Goal: Task Accomplishment & Management: Manage account settings

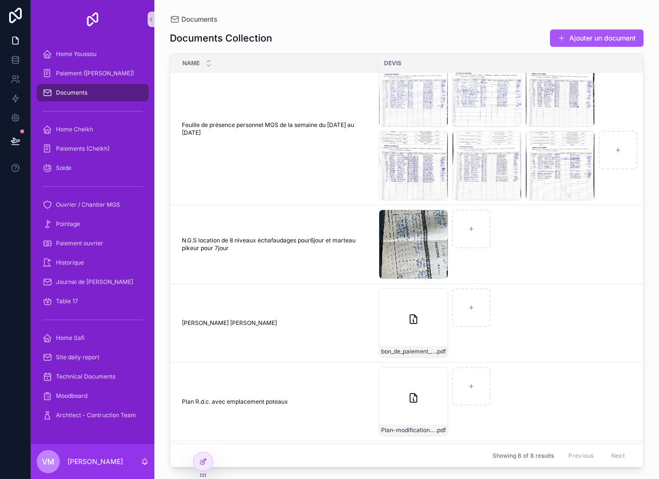
scroll to position [99, 0]
click at [399, 231] on div "IMG_3937 .jpeg" at bounding box center [413, 243] width 69 height 69
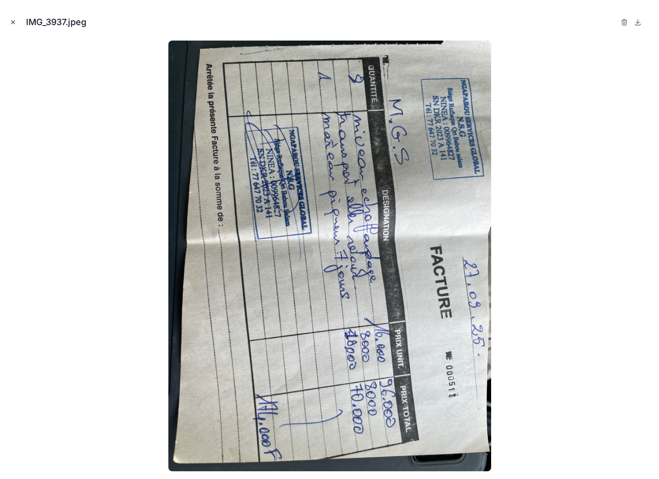
click at [18, 19] on button "Close modal" at bounding box center [13, 22] width 11 height 11
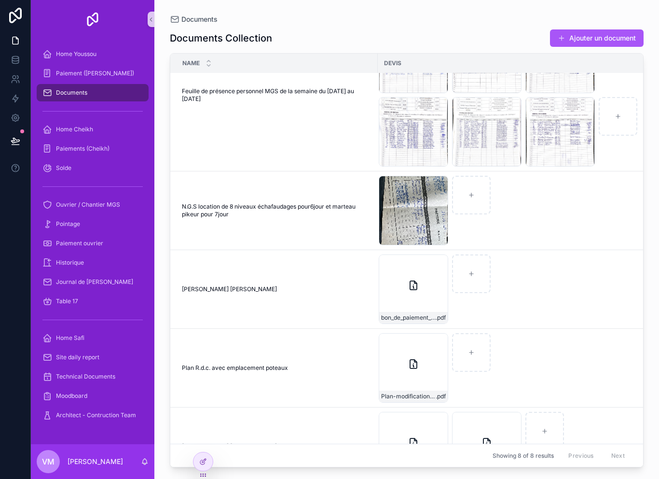
scroll to position [133, 0]
click at [404, 290] on div "bon_de_paiement_MGS_Construction_modifiable .pdf" at bounding box center [413, 288] width 69 height 69
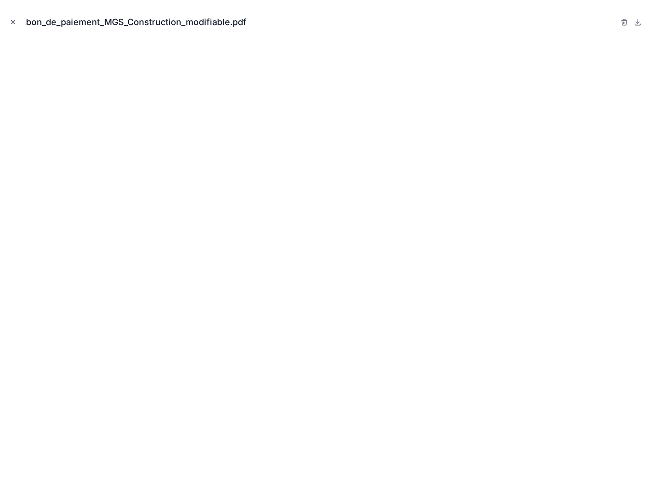
click at [18, 26] on button "Close modal" at bounding box center [13, 22] width 11 height 11
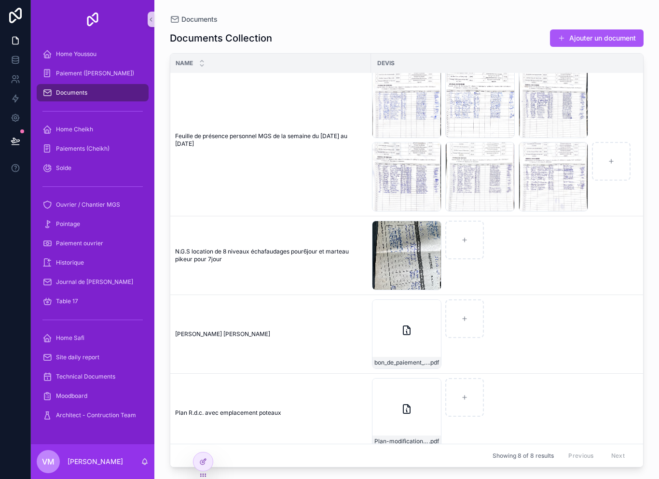
scroll to position [84, 8]
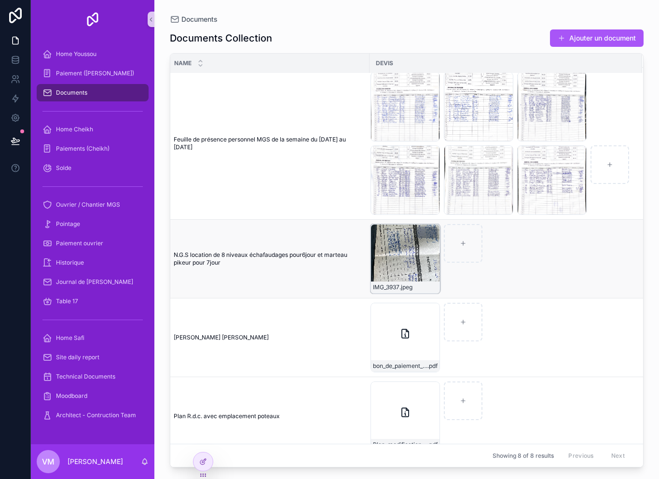
click at [393, 259] on div "IMG_3937 .jpeg" at bounding box center [404, 258] width 69 height 69
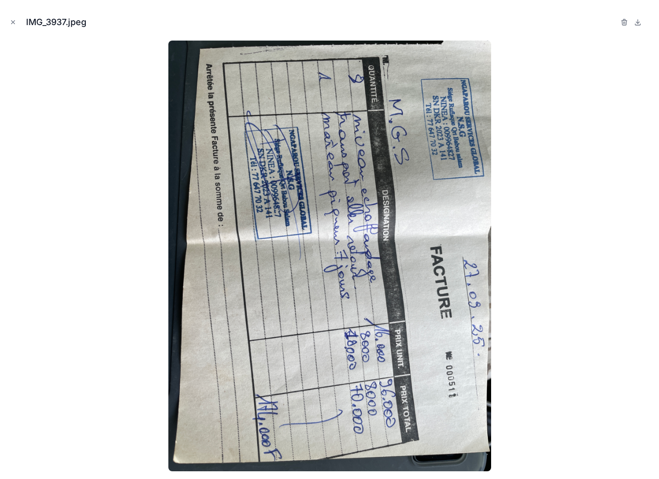
click at [25, 26] on div "IMG_3937.jpeg" at bounding box center [329, 22] width 643 height 29
click at [14, 23] on icon "Close modal" at bounding box center [13, 22] width 3 height 3
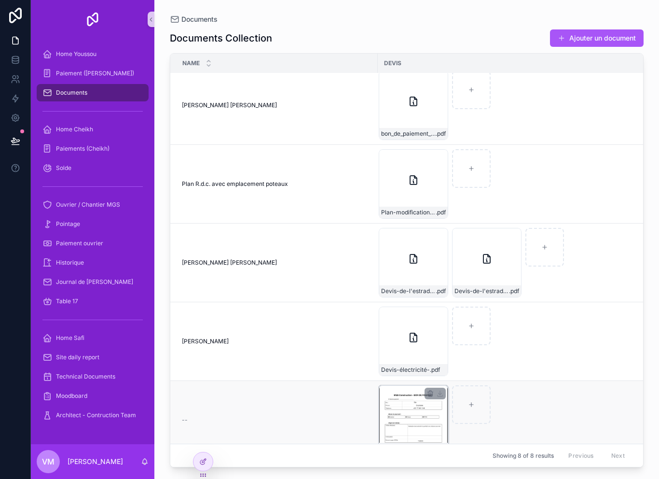
click at [412, 423] on div "IMG_0679 .jpeg" at bounding box center [413, 419] width 69 height 69
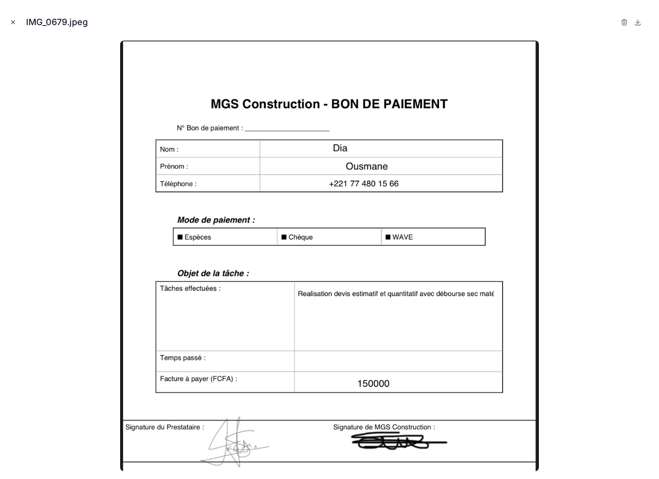
click at [17, 23] on button "Close modal" at bounding box center [13, 22] width 11 height 11
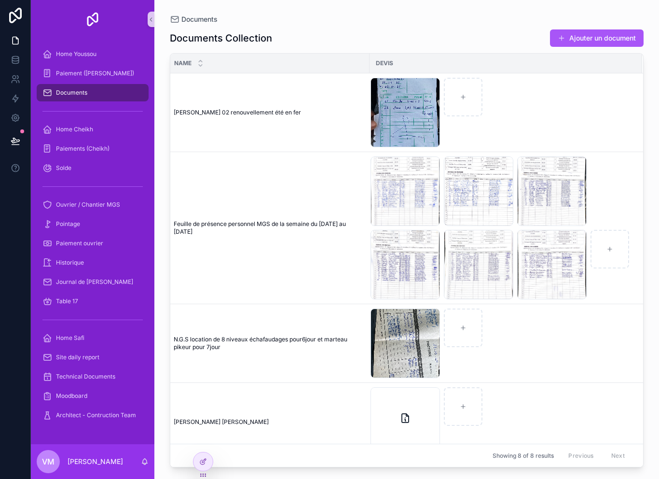
scroll to position [0, 8]
click at [217, 453] on td "[PERSON_NAME] latyr [PERSON_NAME] [PERSON_NAME]" at bounding box center [265, 422] width 207 height 79
click at [206, 457] on icon at bounding box center [203, 461] width 8 height 8
click at [204, 463] on icon at bounding box center [203, 461] width 8 height 8
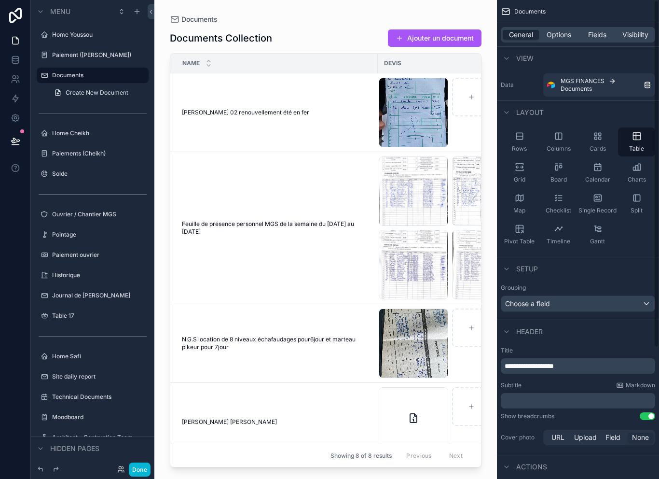
click at [588, 28] on div "General Options Fields Visibility" at bounding box center [578, 34] width 154 height 15
click at [600, 35] on span "Fields" at bounding box center [597, 35] width 18 height 10
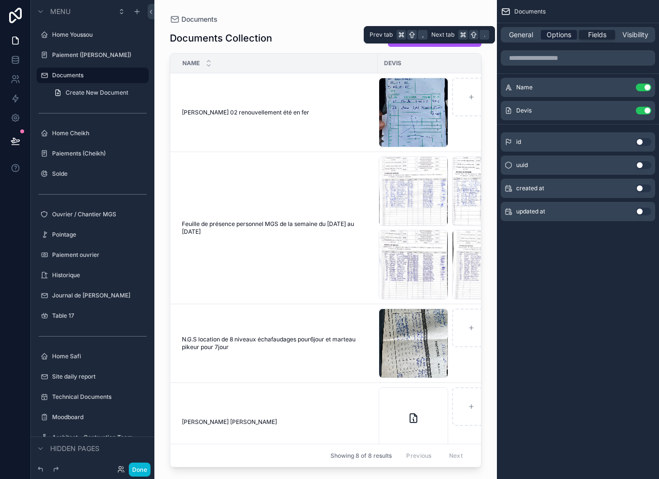
click at [566, 30] on span "Options" at bounding box center [559, 35] width 25 height 10
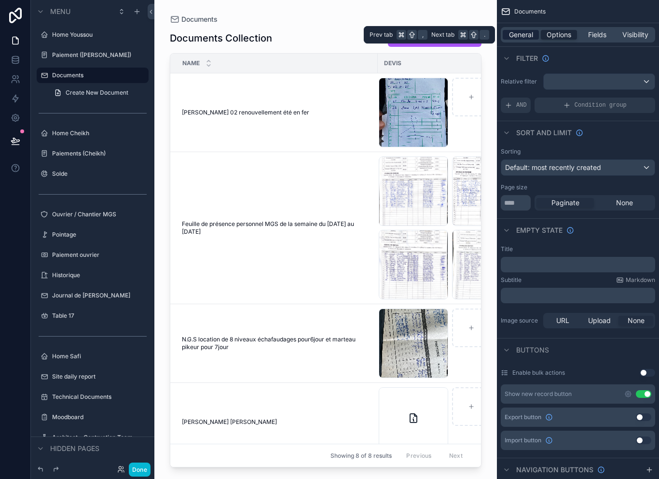
click at [518, 34] on span "General" at bounding box center [521, 35] width 24 height 10
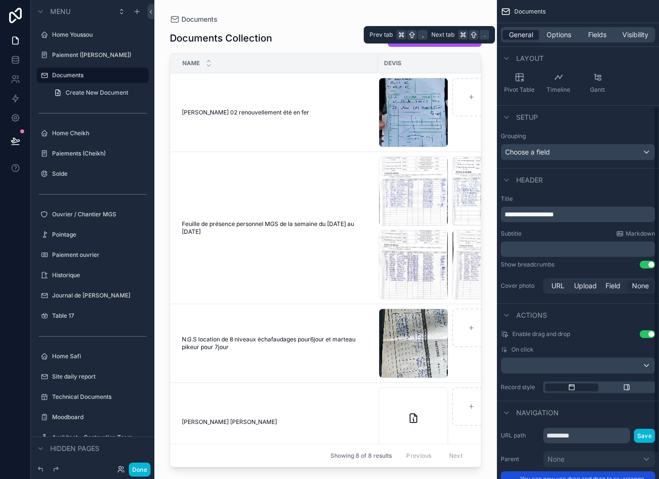
scroll to position [151, 0]
click at [564, 23] on div "General Options Fields Visibility" at bounding box center [578, 34] width 162 height 23
click at [563, 37] on span "Options" at bounding box center [559, 35] width 25 height 10
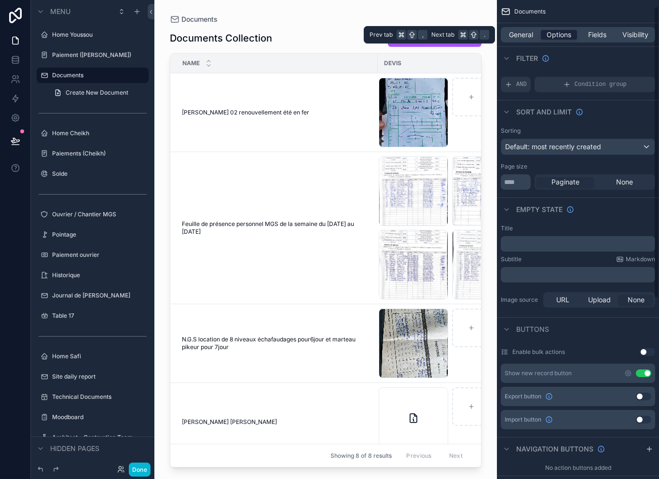
scroll to position [11, 0]
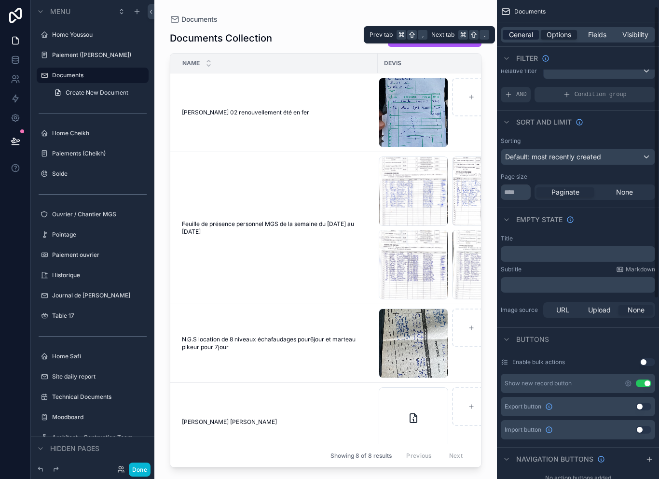
click at [520, 37] on span "General" at bounding box center [521, 35] width 24 height 10
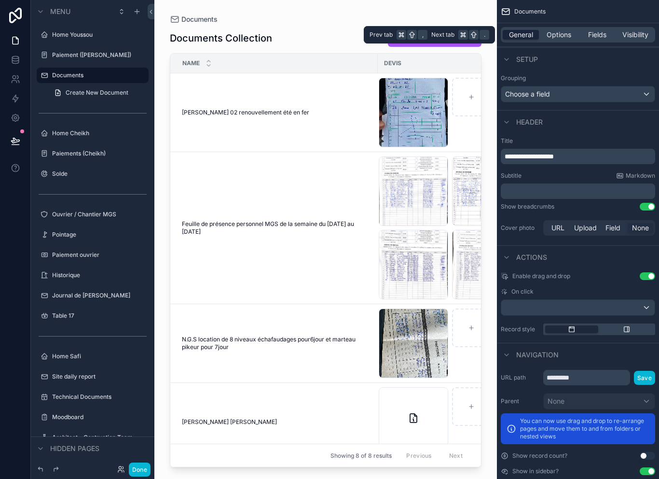
scroll to position [15, 0]
click at [136, 466] on button "Done" at bounding box center [140, 469] width 22 height 14
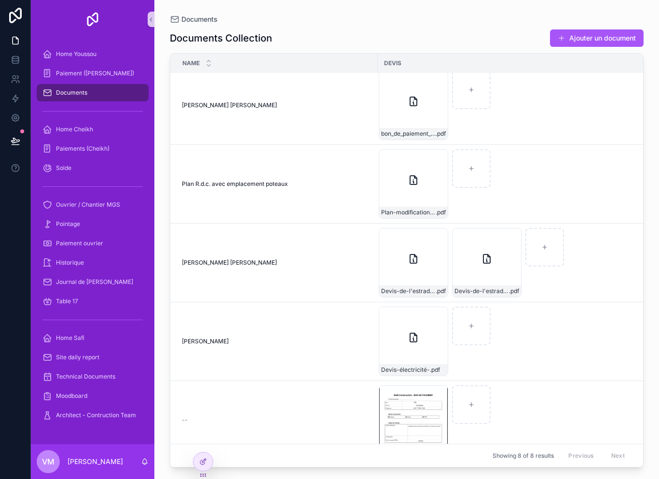
scroll to position [316, 0]
click at [400, 408] on div "IMG_0679 .jpeg" at bounding box center [413, 419] width 69 height 69
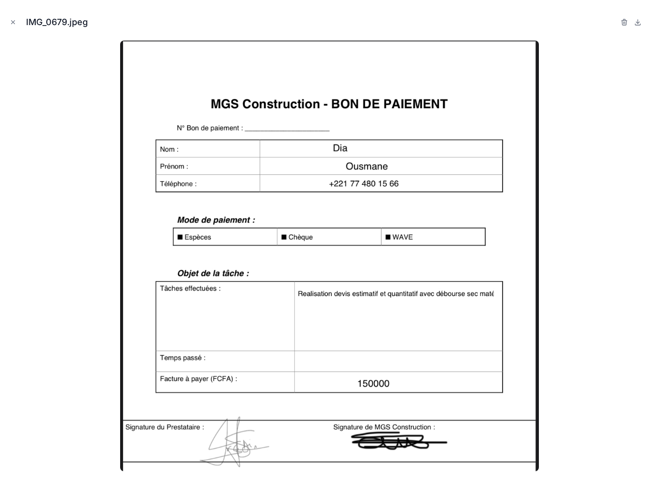
click at [5, 21] on div "IMG_0679.jpeg" at bounding box center [329, 239] width 659 height 479
click at [10, 25] on icon "Close modal" at bounding box center [13, 22] width 7 height 7
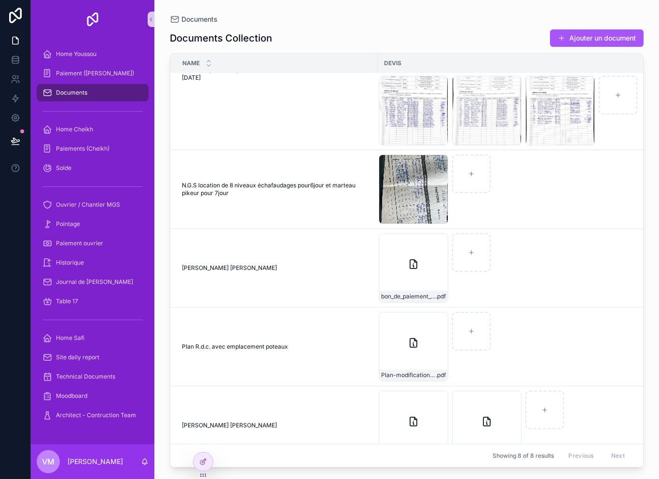
scroll to position [153, 0]
click at [424, 160] on div "IMG_3937 .jpeg" at bounding box center [413, 189] width 69 height 69
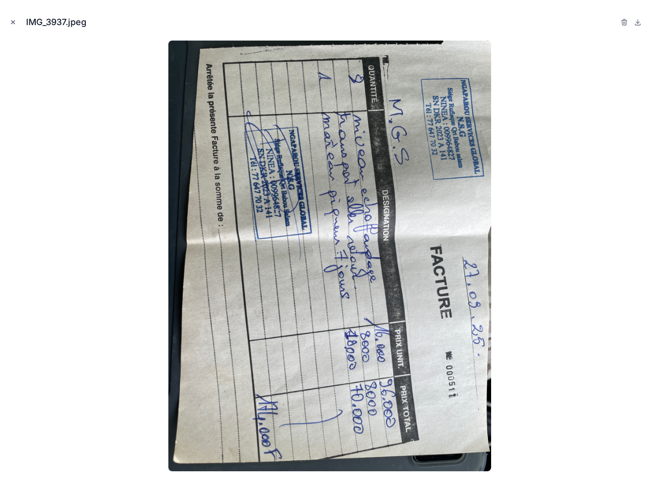
click at [10, 21] on icon "Close modal" at bounding box center [13, 22] width 7 height 7
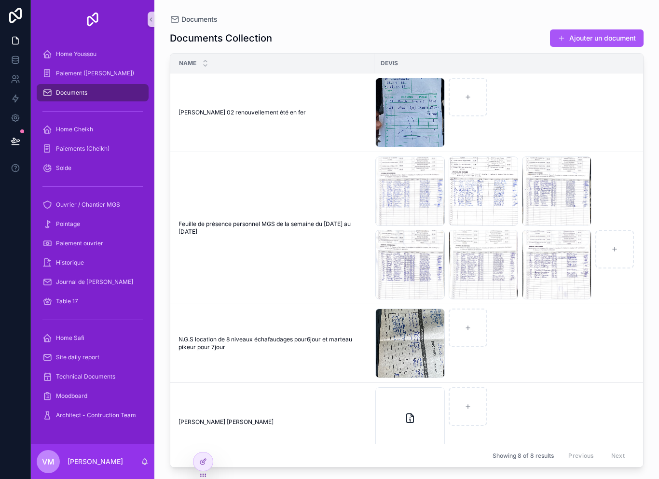
scroll to position [0, 3]
click at [409, 108] on div "image .jpg" at bounding box center [409, 112] width 69 height 69
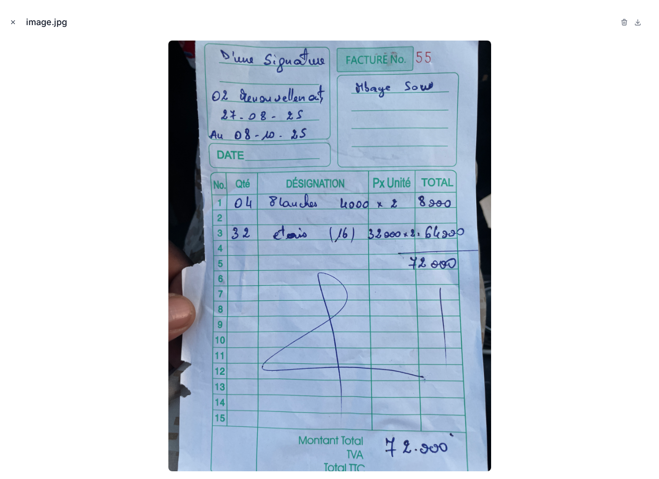
click at [17, 21] on button "Close modal" at bounding box center [13, 22] width 11 height 11
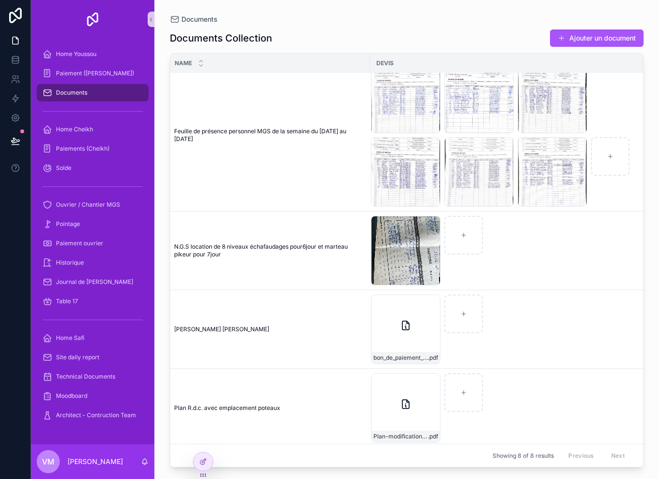
scroll to position [94, 8]
click at [406, 328] on div "bon_de_paiement_MGS_Construction_modifiable .pdf" at bounding box center [405, 327] width 69 height 69
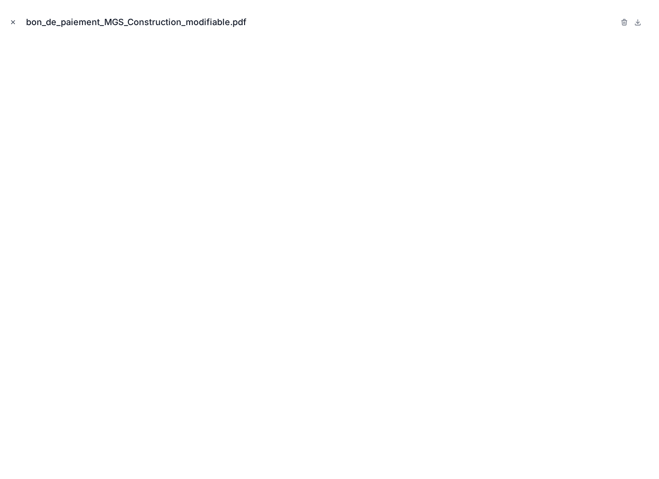
click at [14, 17] on button "Close modal" at bounding box center [13, 22] width 11 height 11
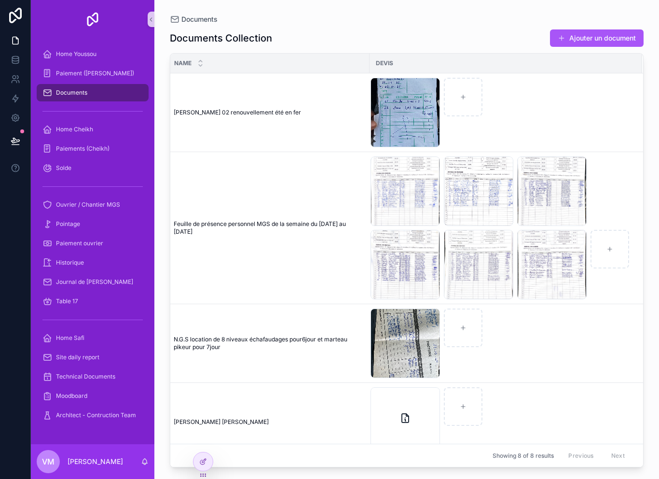
scroll to position [0, 8]
click at [399, 98] on div "image .jpg" at bounding box center [404, 112] width 69 height 69
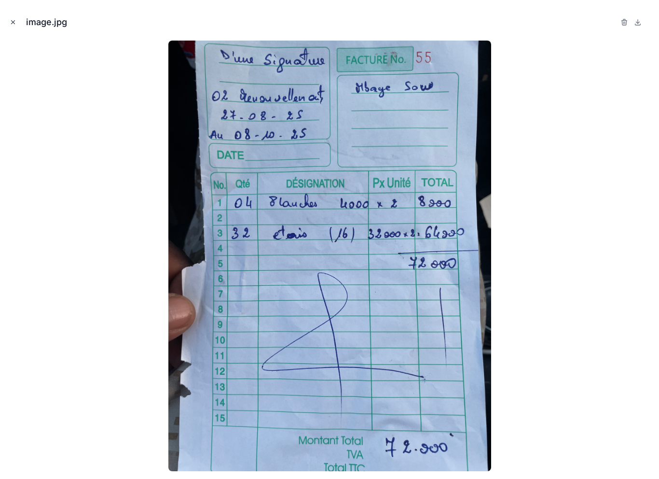
click at [10, 27] on button "Close modal" at bounding box center [13, 22] width 11 height 11
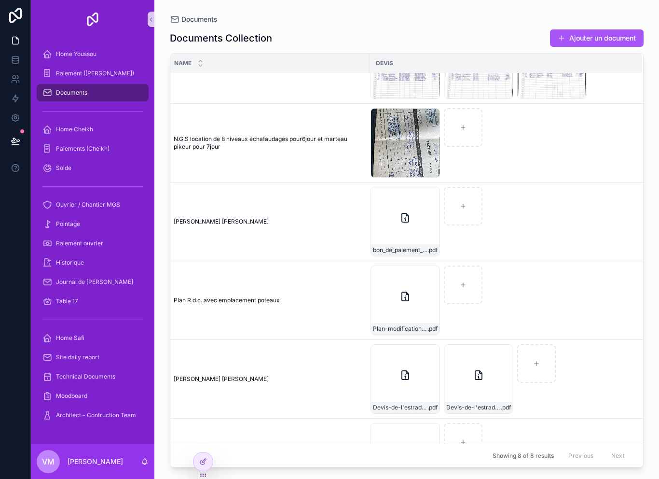
scroll to position [201, 8]
click at [391, 135] on div "IMG_3937 .jpeg" at bounding box center [404, 142] width 69 height 69
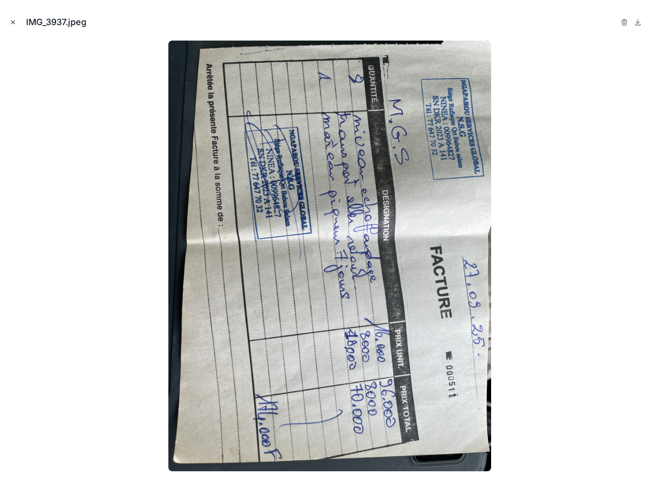
click at [12, 19] on icon "Close modal" at bounding box center [13, 22] width 7 height 7
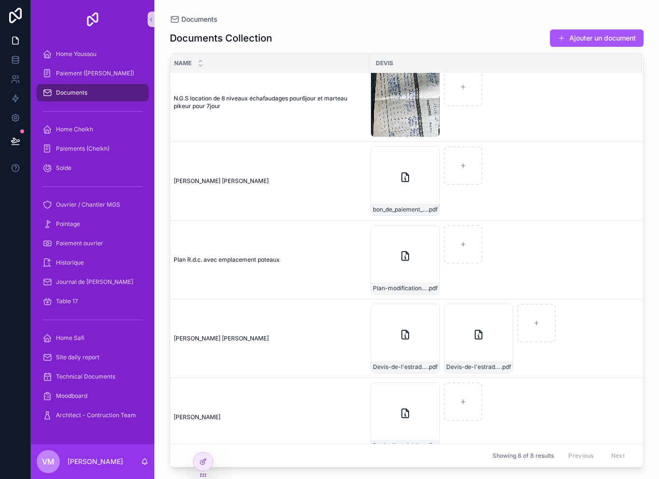
scroll to position [284, 6]
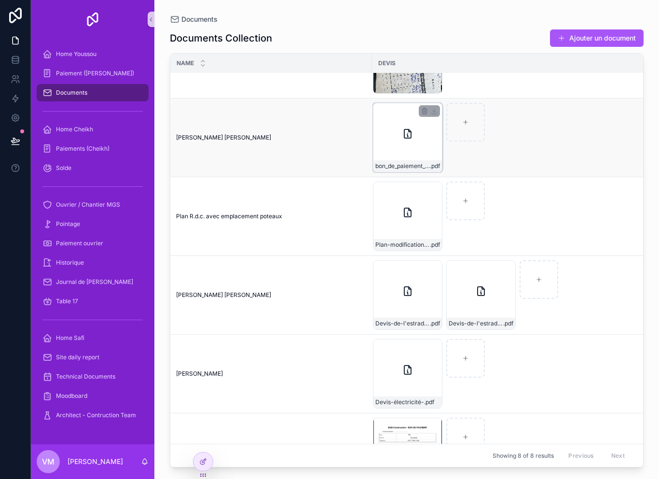
click at [404, 129] on div "bon_de_paiement_MGS_Construction_modifiable .pdf" at bounding box center [407, 137] width 69 height 69
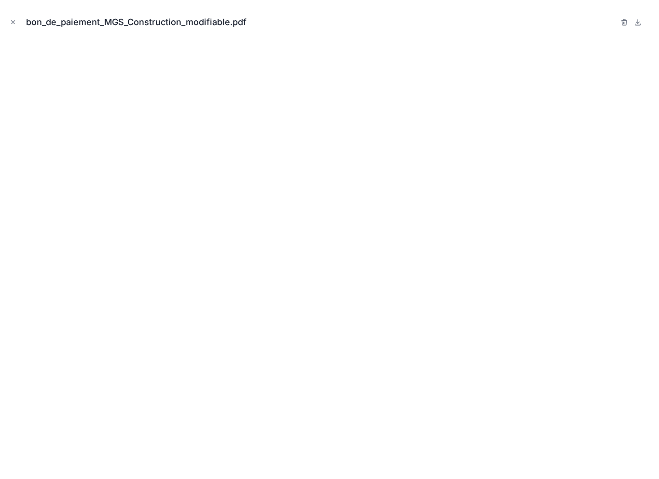
click at [26, 20] on div "bon_de_paiement_MGS_Construction_modifiable.pdf" at bounding box center [329, 22] width 643 height 29
click at [9, 19] on button "Close modal" at bounding box center [13, 22] width 11 height 11
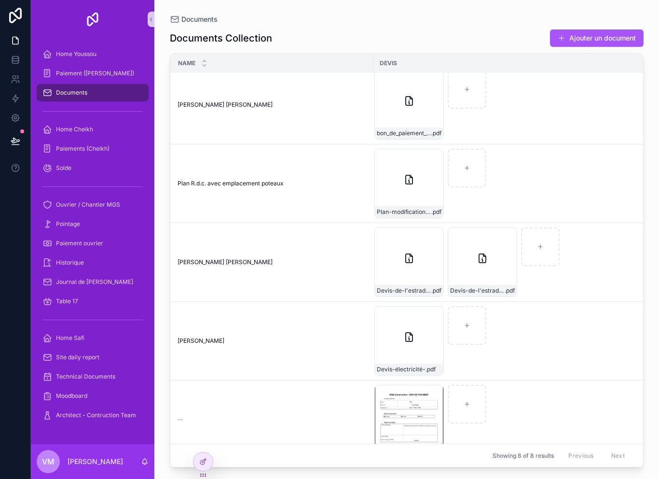
scroll to position [316, 4]
click at [400, 176] on div "Plan-modification-avec-poteaux-apparents .pdf" at bounding box center [408, 183] width 69 height 69
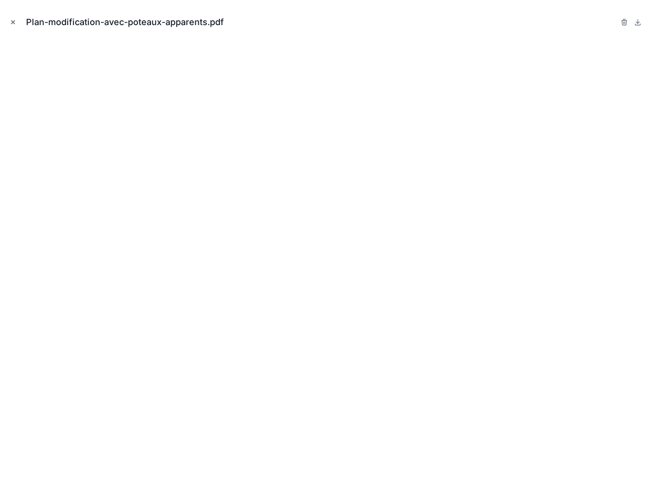
click at [14, 22] on icon "Close modal" at bounding box center [13, 22] width 3 height 3
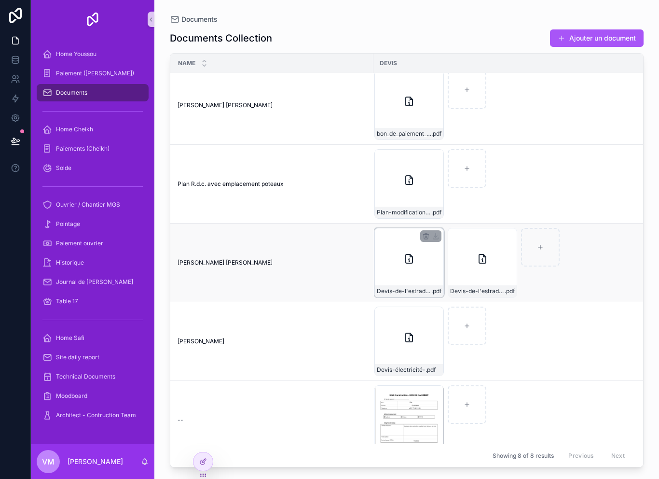
click at [408, 263] on div "Devis-de-l'estrade-metallique---occasion .pdf" at bounding box center [408, 262] width 69 height 69
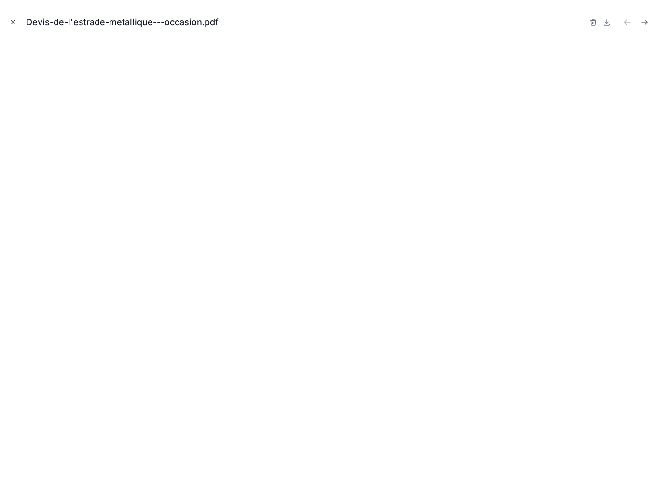
click at [15, 21] on icon "Close modal" at bounding box center [13, 22] width 7 height 7
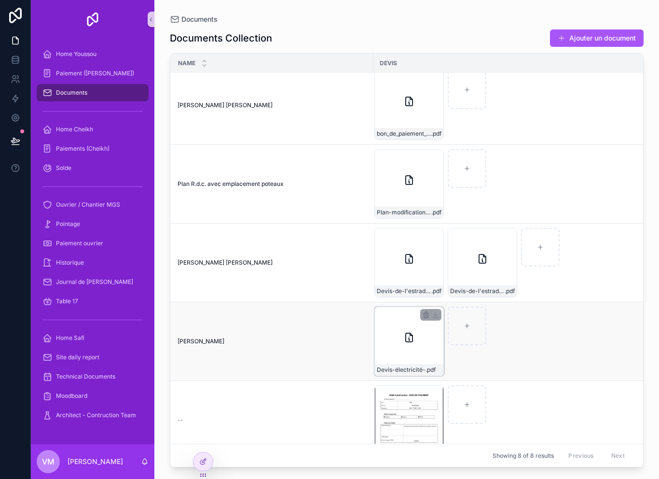
click at [410, 331] on div "Devis-électricité- .pdf" at bounding box center [408, 340] width 69 height 69
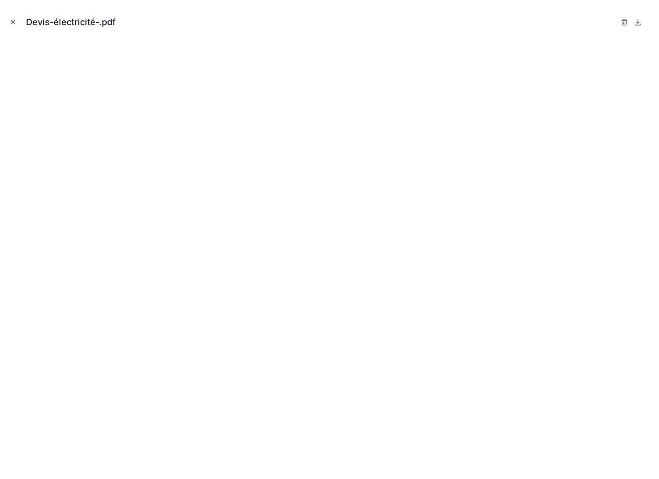
click at [14, 18] on button "Close modal" at bounding box center [13, 22] width 11 height 11
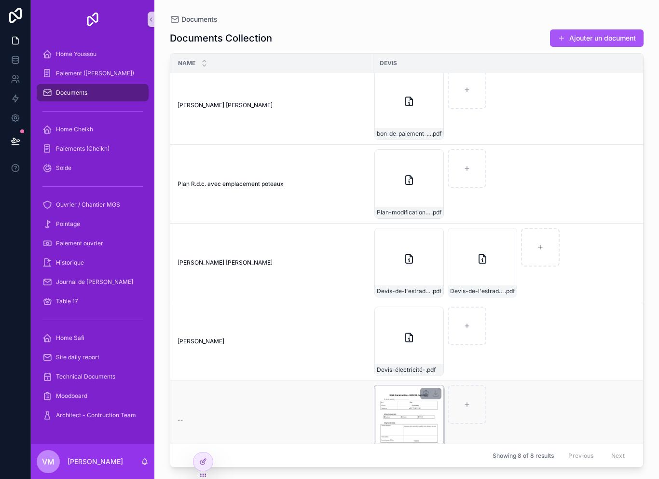
click at [408, 414] on div "IMG_0679 .jpeg" at bounding box center [408, 419] width 69 height 69
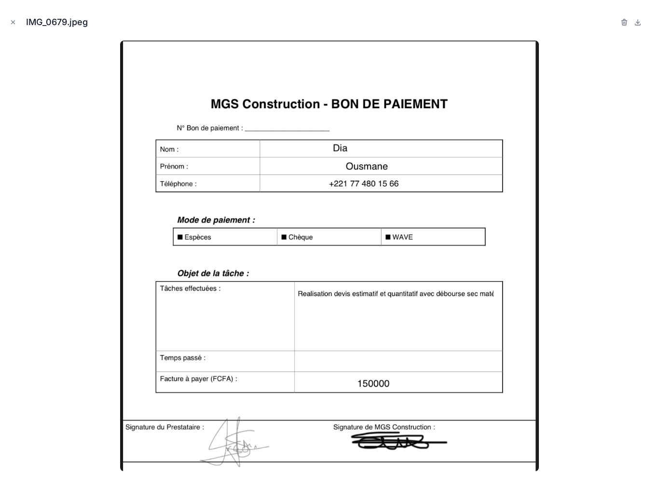
scroll to position [15, 0]
click at [9, 24] on button "Close modal" at bounding box center [13, 22] width 11 height 11
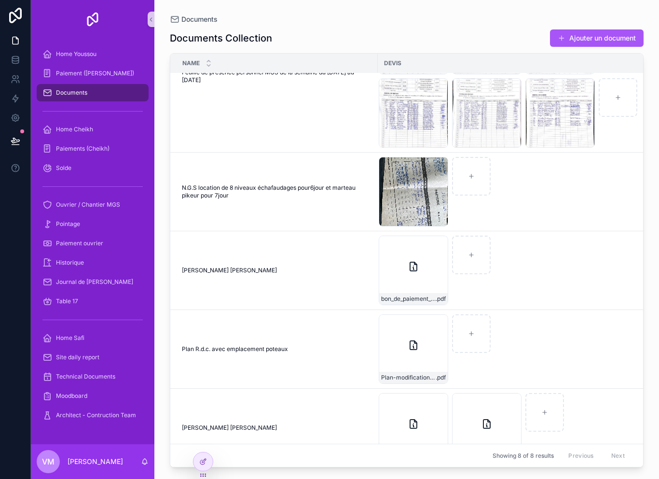
scroll to position [151, 0]
click at [412, 338] on div "Plan-modification-avec-poteaux-apparents .pdf" at bounding box center [413, 348] width 69 height 69
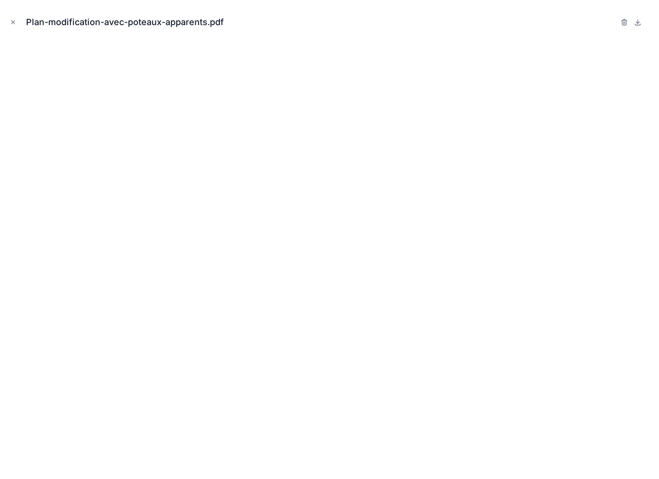
click at [19, 6] on div "Plan-modification-avec-poteaux-apparents.pdf" at bounding box center [329, 239] width 659 height 479
click at [14, 19] on icon "Close modal" at bounding box center [13, 22] width 7 height 7
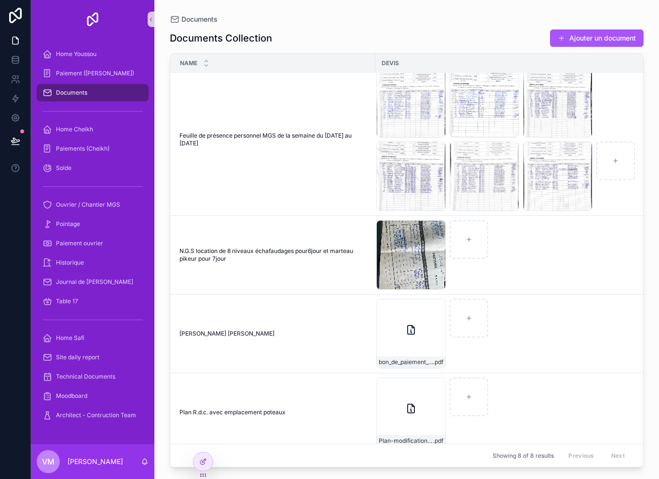
scroll to position [86, 2]
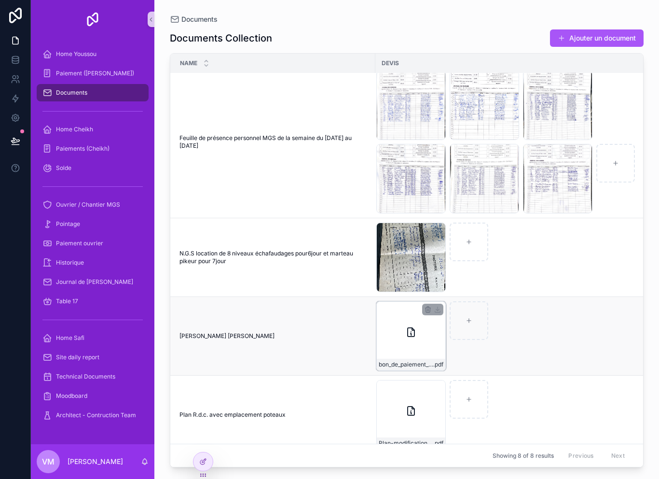
click at [411, 330] on div "bon_de_paiement_MGS_Construction_modifiable .pdf" at bounding box center [410, 335] width 69 height 69
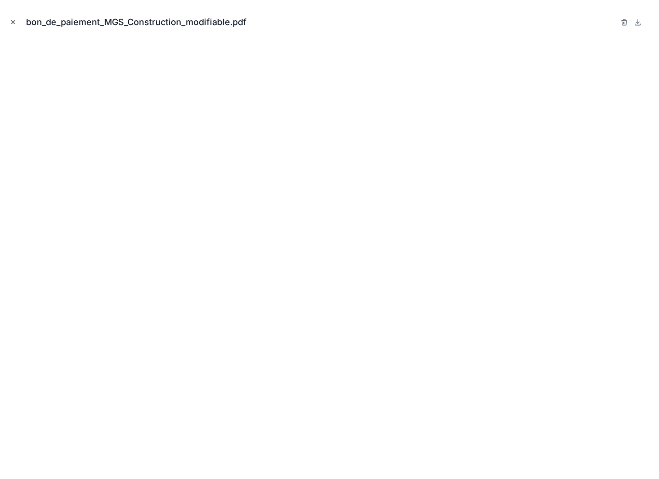
click at [8, 27] on button "Close modal" at bounding box center [13, 22] width 11 height 11
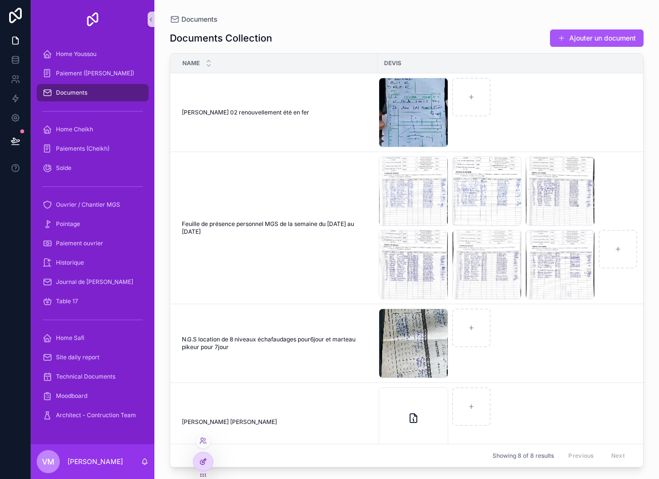
click at [203, 463] on icon at bounding box center [203, 461] width 8 height 8
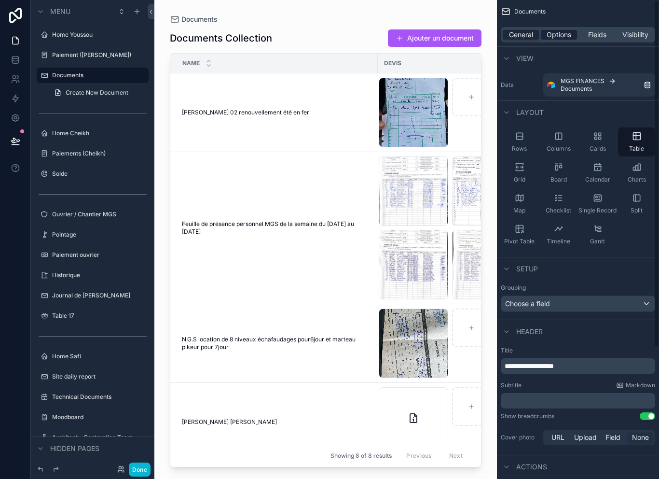
click at [569, 32] on span "Options" at bounding box center [559, 35] width 25 height 10
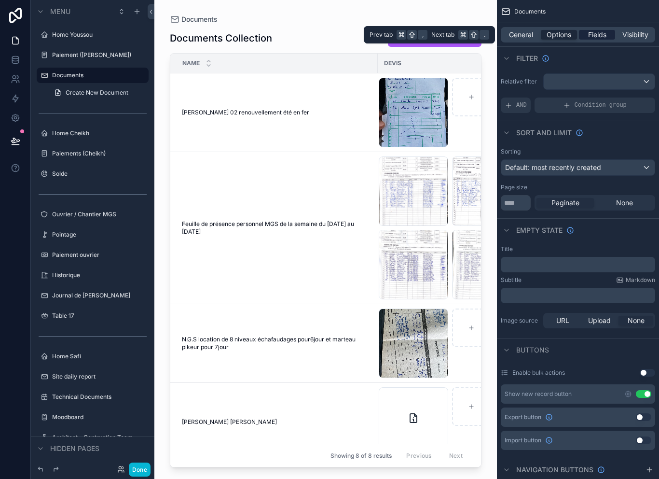
click at [598, 39] on span "Fields" at bounding box center [597, 35] width 18 height 10
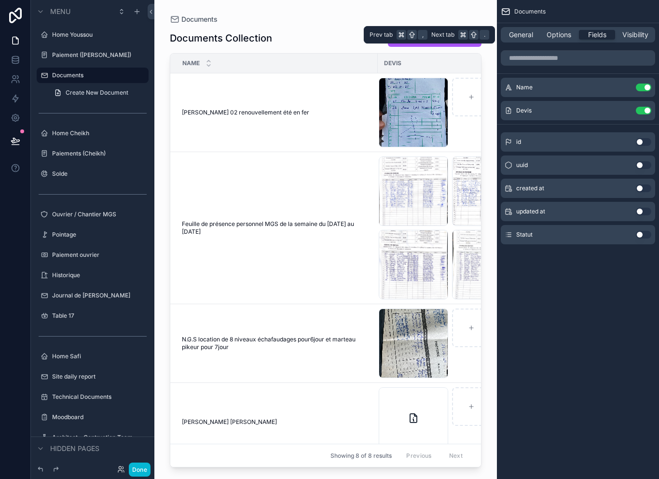
click at [646, 237] on button "Use setting" at bounding box center [643, 235] width 15 height 8
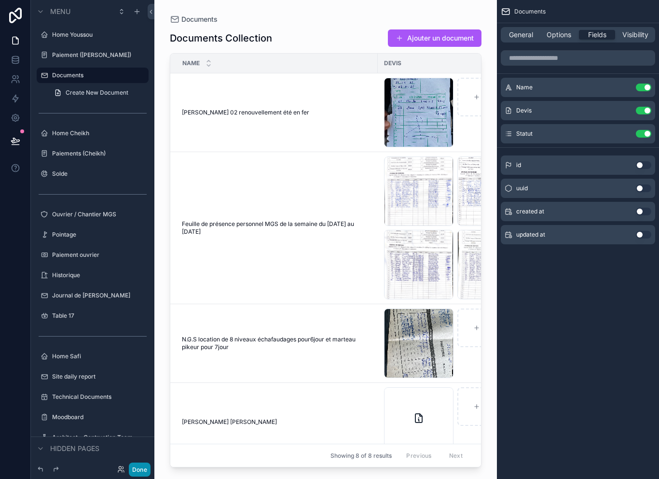
click at [148, 474] on button "Done" at bounding box center [140, 469] width 22 height 14
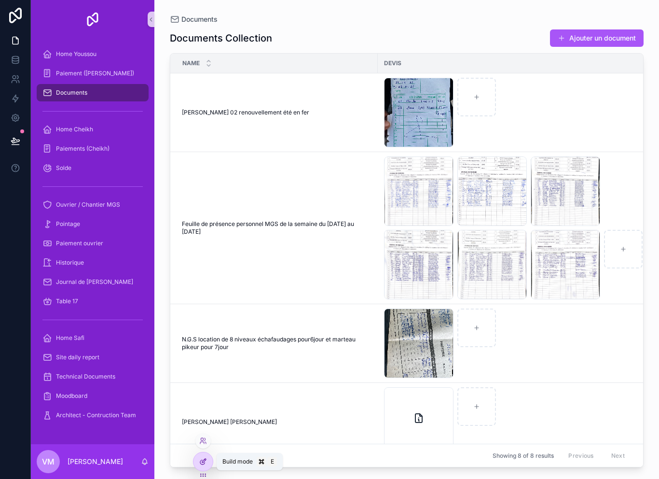
click at [204, 462] on icon at bounding box center [203, 461] width 8 height 8
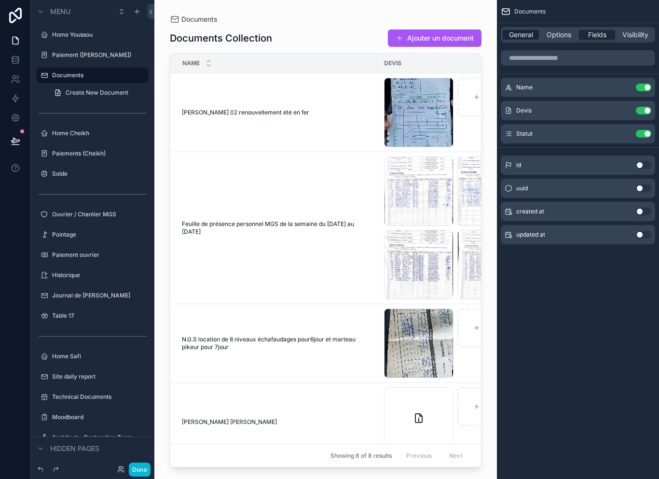
click at [536, 34] on div "General" at bounding box center [521, 35] width 36 height 10
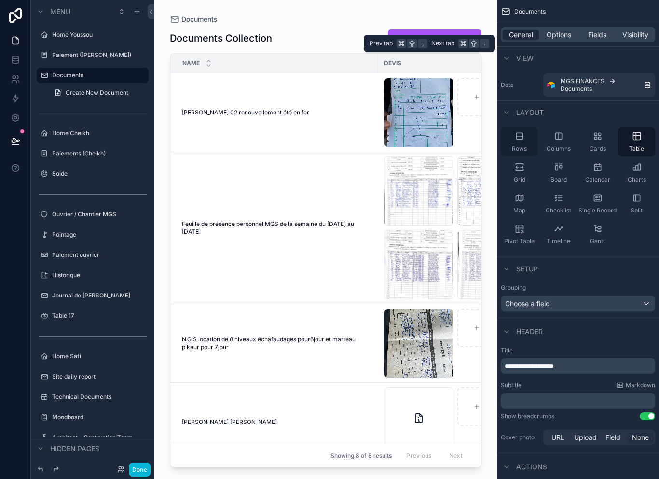
click at [521, 135] on icon "scrollable content" at bounding box center [520, 136] width 10 height 10
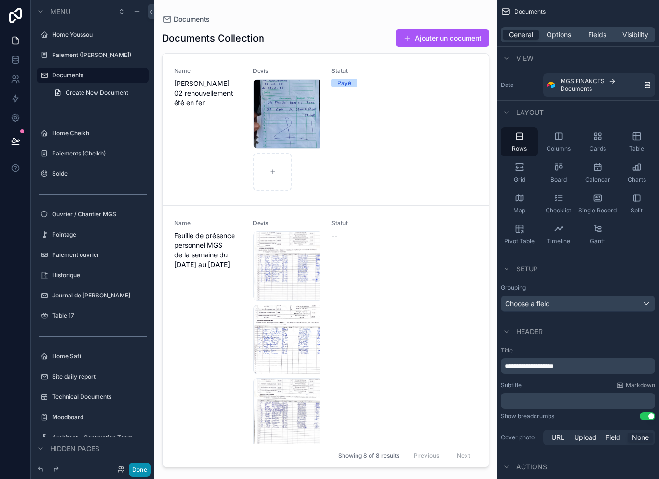
click at [144, 476] on button "Done" at bounding box center [140, 469] width 22 height 14
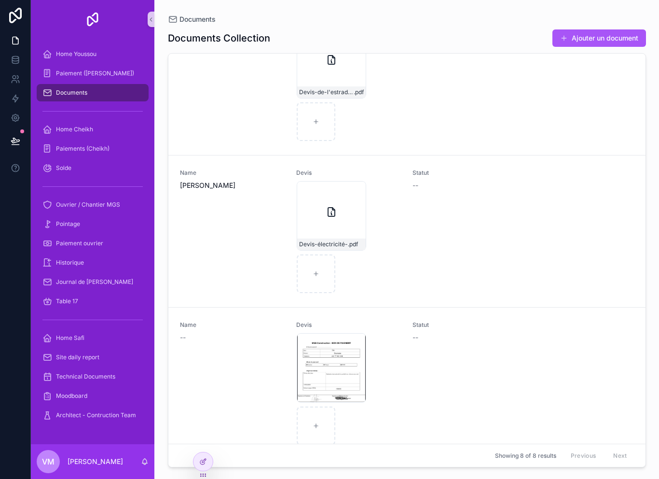
scroll to position [1250, 0]
click at [204, 464] on icon at bounding box center [202, 462] width 4 height 4
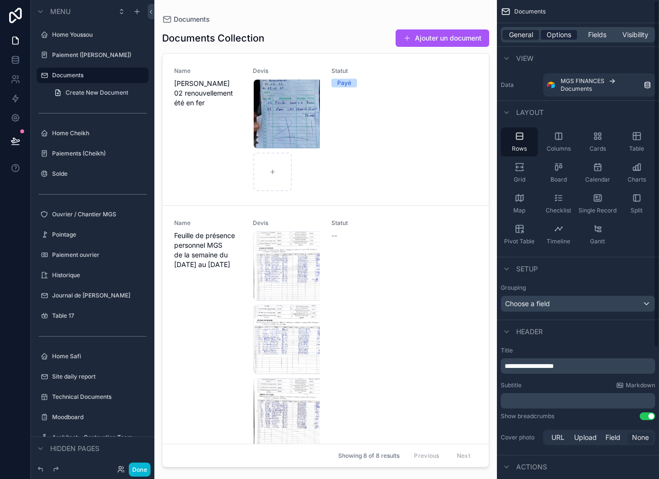
click at [572, 33] on div "Options" at bounding box center [559, 35] width 36 height 10
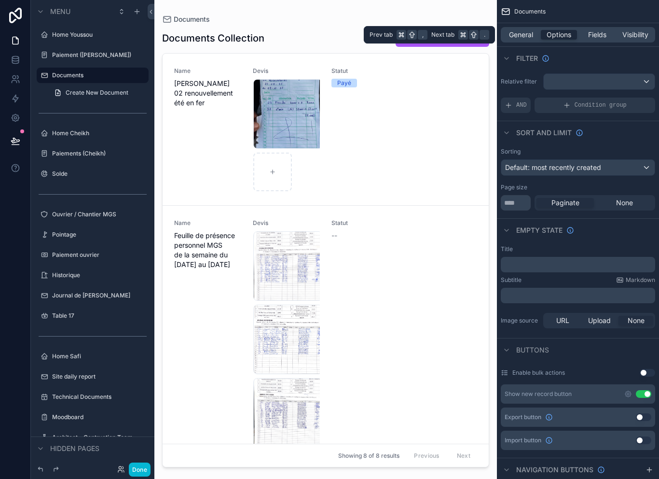
click at [629, 168] on div "Default: most recently created" at bounding box center [577, 167] width 153 height 15
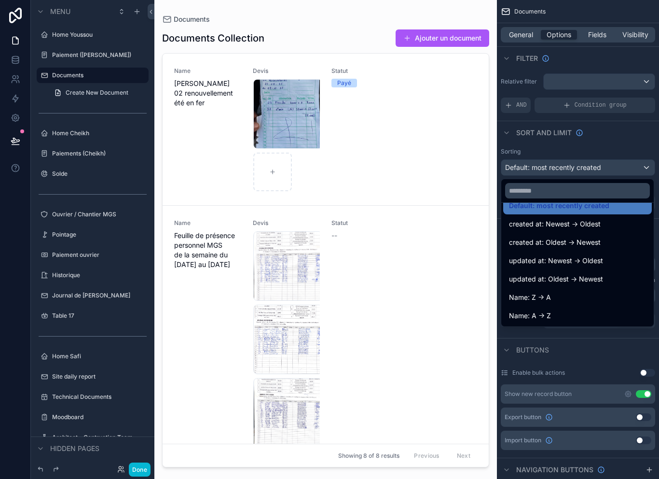
scroll to position [14, 0]
click at [637, 165] on div "scrollable content" at bounding box center [329, 239] width 659 height 479
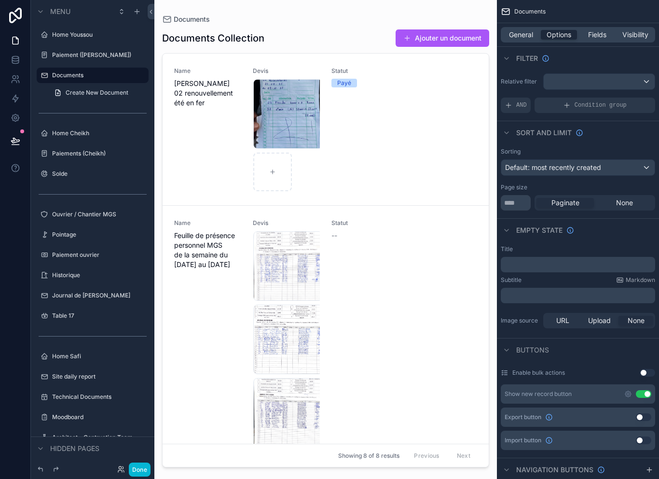
scroll to position [0, 0]
click at [592, 171] on span "Default: most recently created" at bounding box center [553, 167] width 96 height 8
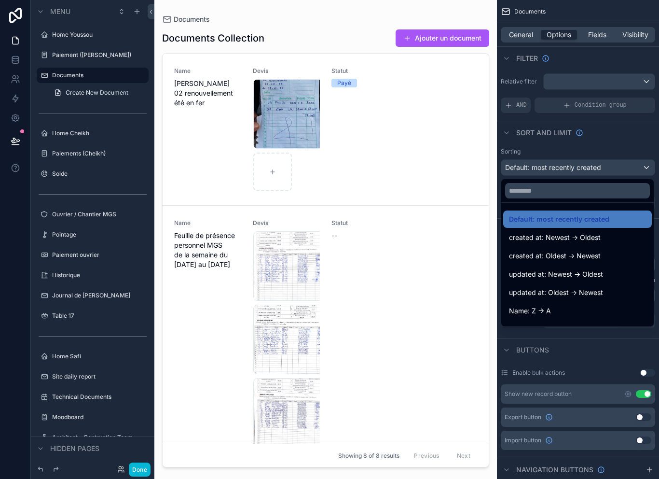
click at [137, 465] on div "scrollable content" at bounding box center [329, 239] width 659 height 479
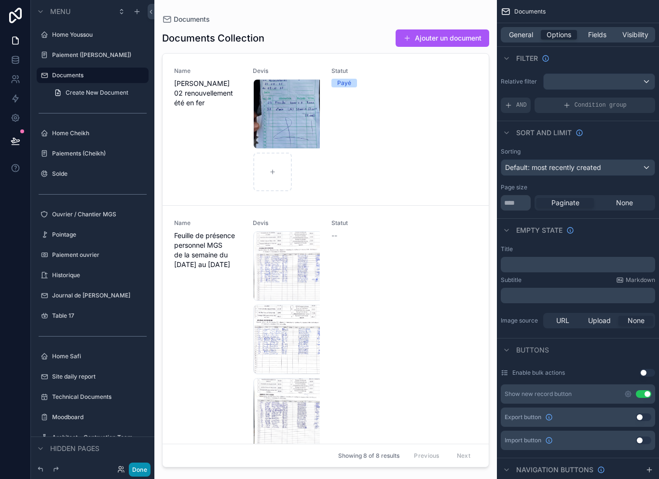
click at [141, 471] on button "Done" at bounding box center [140, 469] width 22 height 14
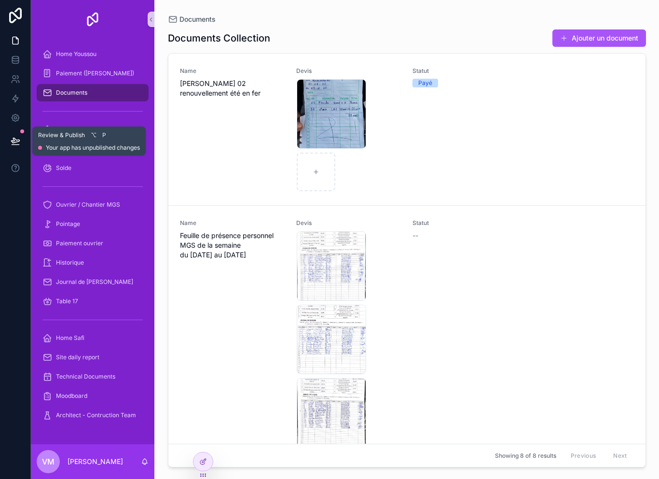
click at [18, 141] on icon at bounding box center [15, 140] width 8 height 5
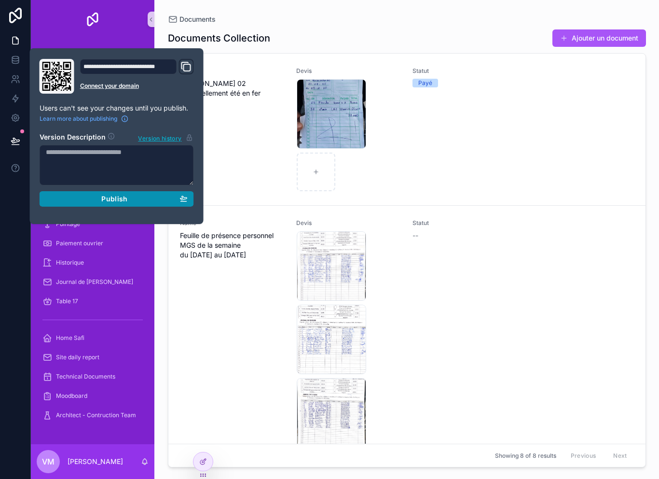
click at [107, 199] on span "Publish" at bounding box center [114, 198] width 26 height 9
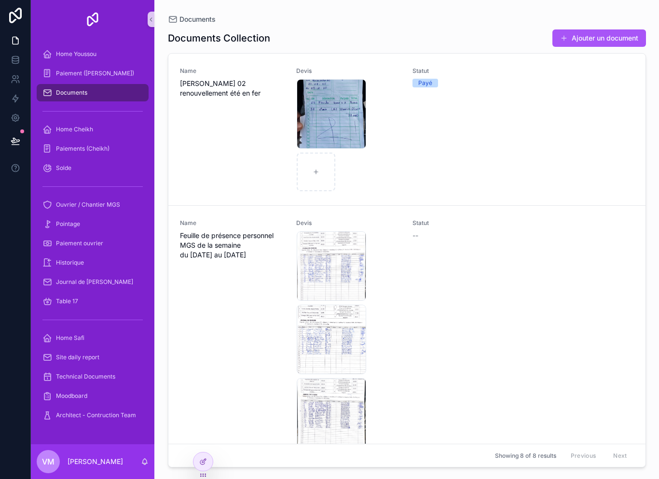
click at [25, 136] on button at bounding box center [15, 140] width 21 height 27
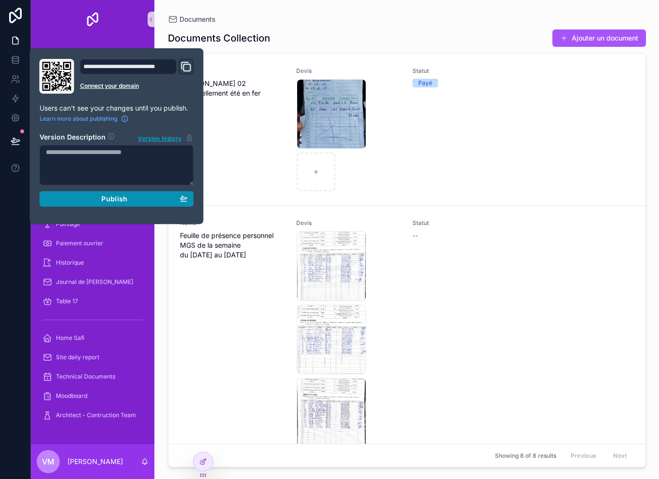
click at [130, 198] on div "Publish" at bounding box center [117, 198] width 142 height 9
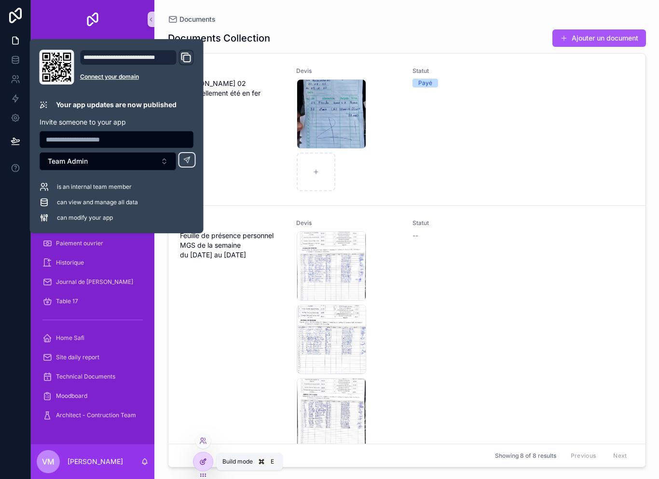
click at [209, 460] on div at bounding box center [202, 461] width 19 height 18
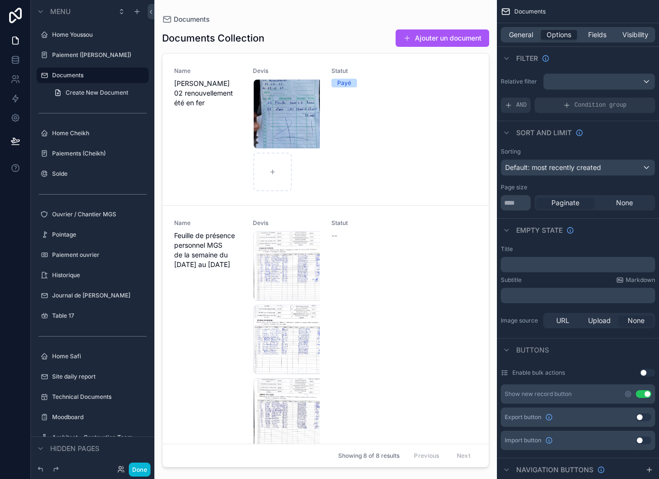
click at [619, 168] on div "Default: most recently created" at bounding box center [577, 167] width 153 height 15
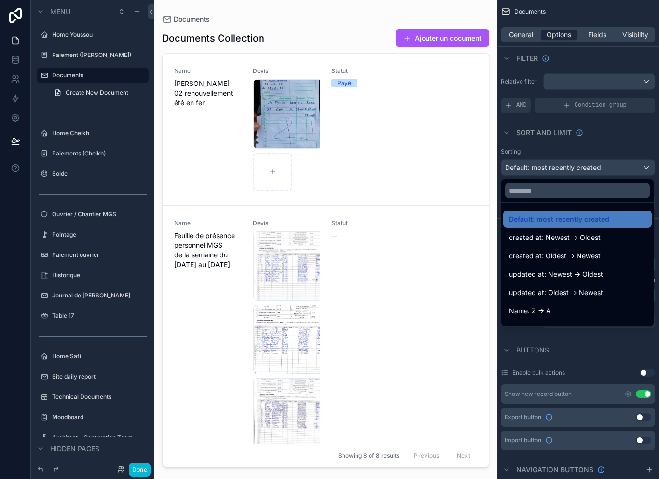
click at [547, 132] on div "scrollable content" at bounding box center [329, 239] width 659 height 479
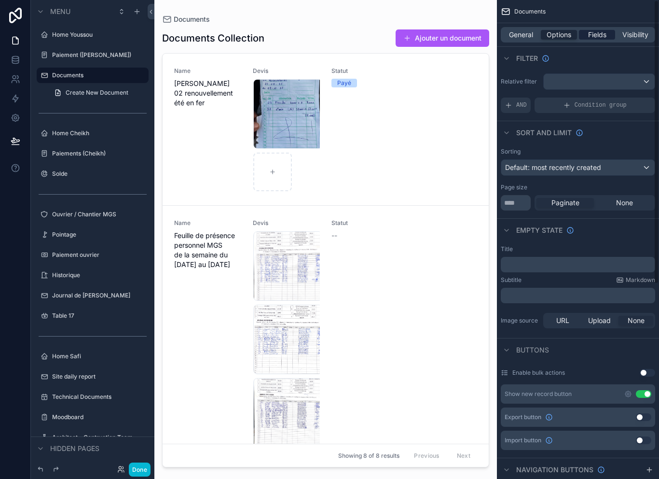
click at [596, 31] on span "Fields" at bounding box center [597, 35] width 18 height 10
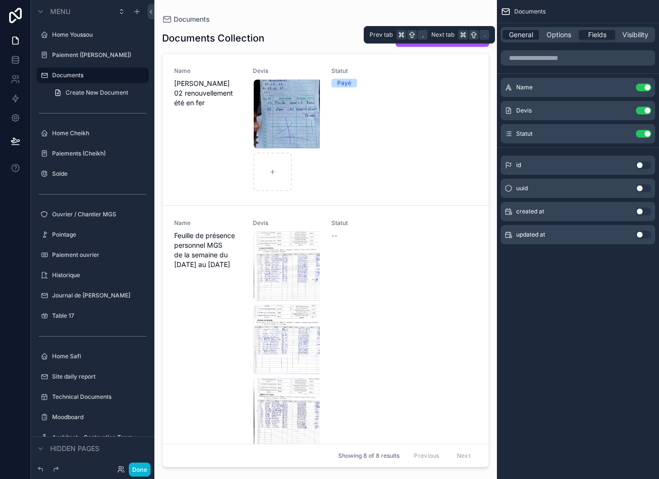
click at [529, 35] on span "General" at bounding box center [521, 35] width 24 height 10
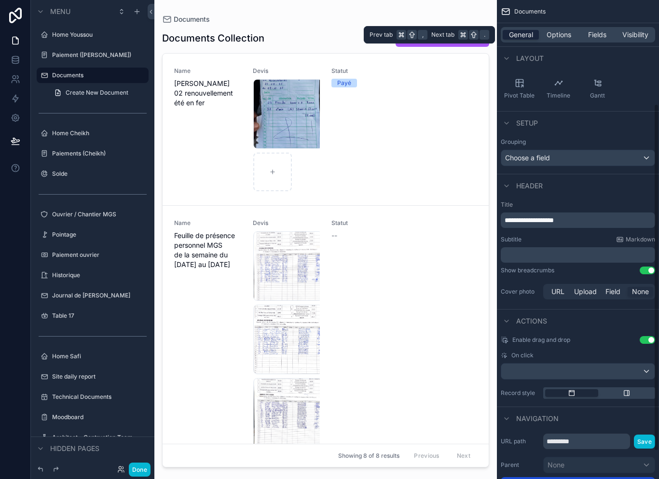
scroll to position [121, 0]
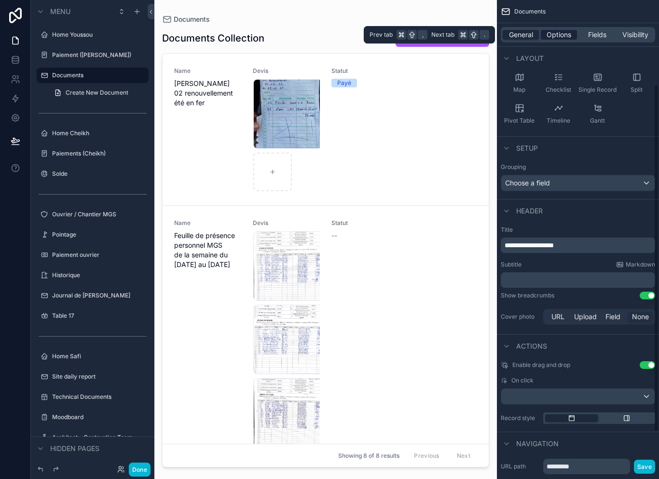
click at [565, 32] on span "Options" at bounding box center [559, 35] width 25 height 10
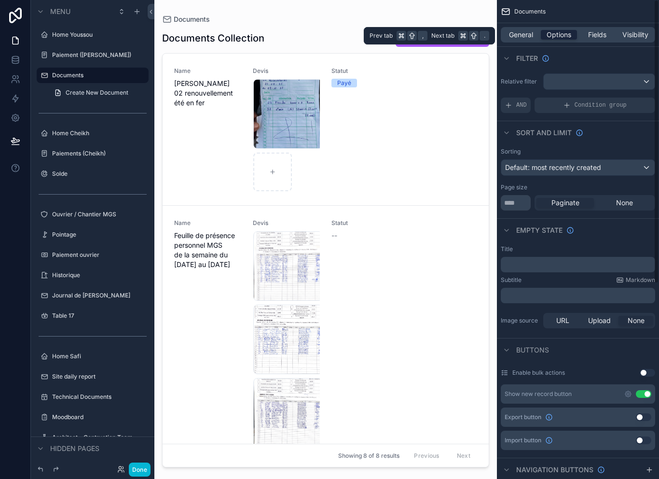
scroll to position [0, 0]
click at [627, 165] on div "Default: most recently created" at bounding box center [577, 167] width 153 height 15
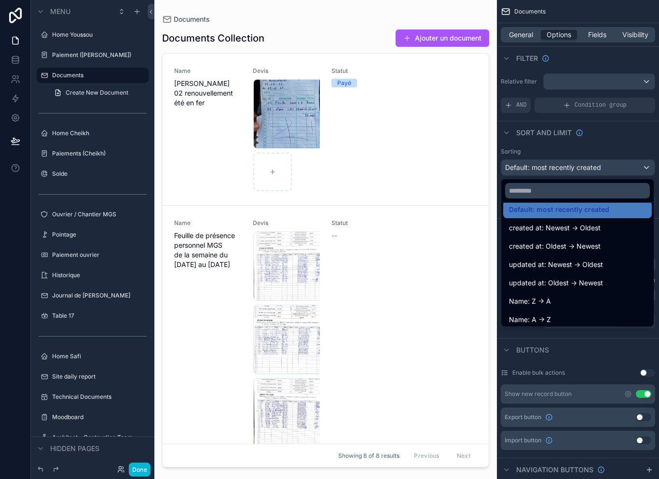
scroll to position [9, 0]
click at [142, 472] on div "scrollable content" at bounding box center [329, 239] width 659 height 479
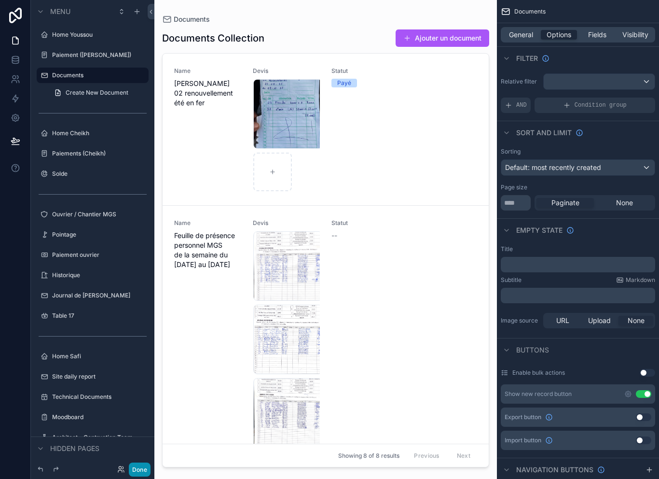
click at [137, 471] on button "Done" at bounding box center [140, 469] width 22 height 14
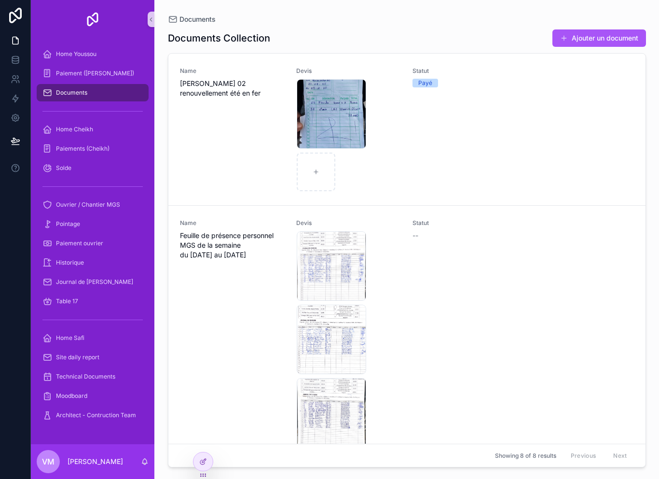
scroll to position [0, 0]
click at [68, 283] on span "Journal de [PERSON_NAME]" at bounding box center [94, 282] width 77 height 8
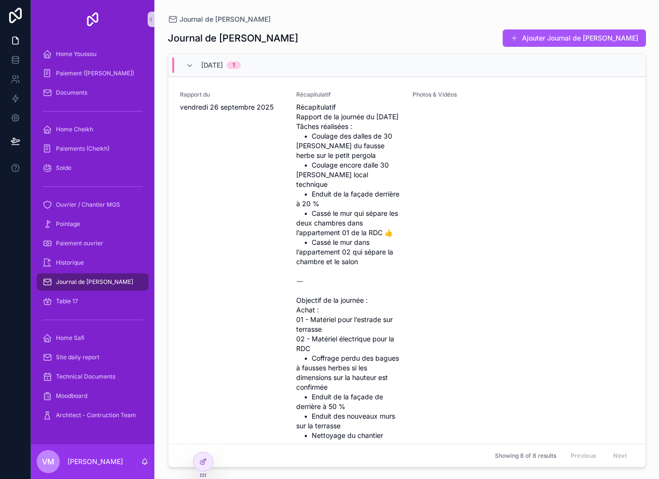
click at [96, 286] on div "Journal de [PERSON_NAME]" at bounding box center [92, 281] width 100 height 15
click at [93, 279] on span "Journal de [PERSON_NAME]" at bounding box center [94, 282] width 77 height 8
click at [97, 280] on span "Journal de [PERSON_NAME]" at bounding box center [94, 282] width 77 height 8
click at [98, 284] on span "Journal de [PERSON_NAME]" at bounding box center [94, 282] width 77 height 8
click at [74, 115] on div "scrollable content" at bounding box center [93, 110] width 112 height 15
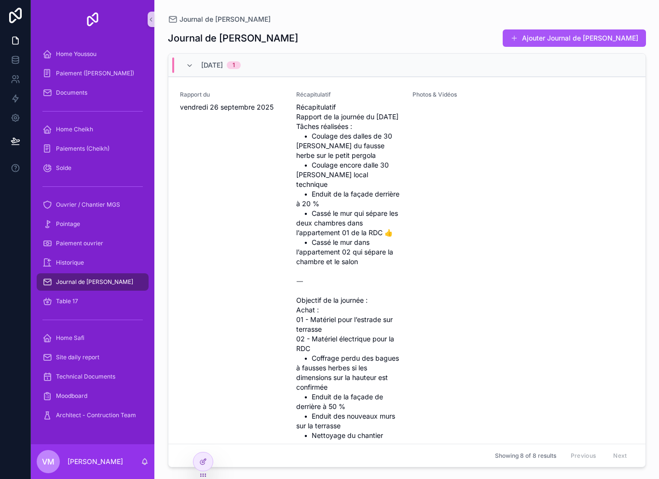
click at [65, 118] on div "scrollable content" at bounding box center [93, 110] width 112 height 15
click at [70, 132] on span "Home Cheikh" at bounding box center [74, 129] width 37 height 8
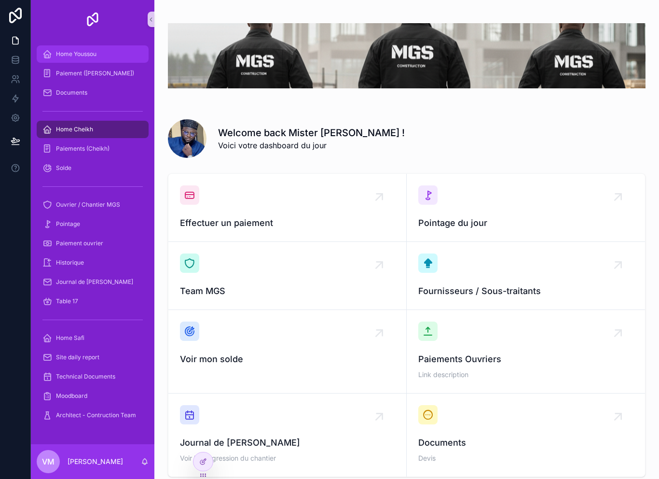
click at [62, 51] on span "Home Youssou" at bounding box center [76, 54] width 41 height 8
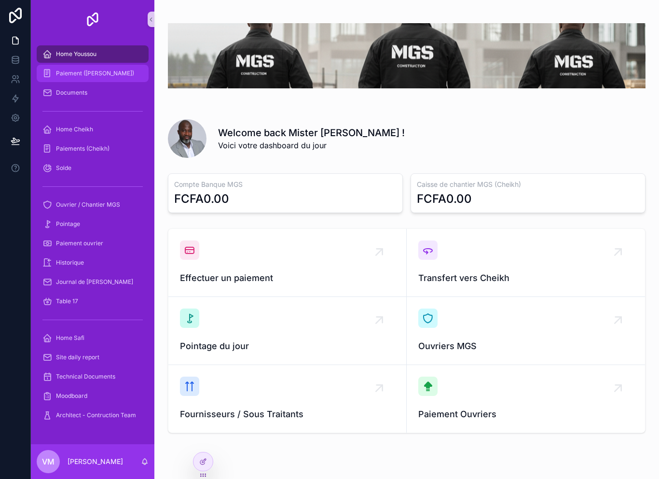
click at [65, 78] on div "Paiement ([PERSON_NAME])" at bounding box center [92, 73] width 100 height 15
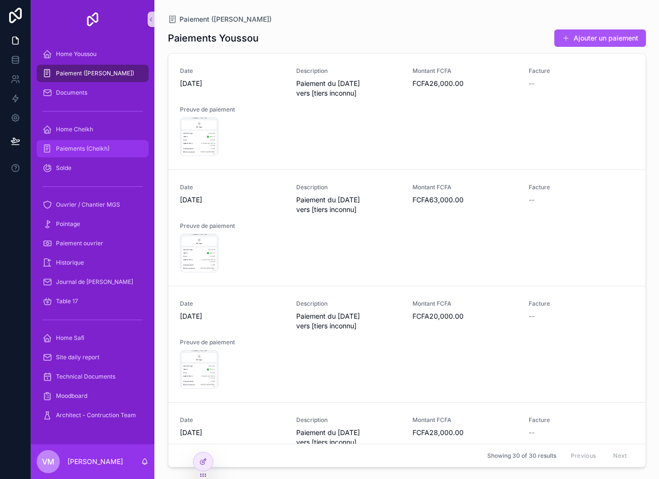
click at [74, 149] on span "Paiements (Cheikh)" at bounding box center [83, 149] width 54 height 8
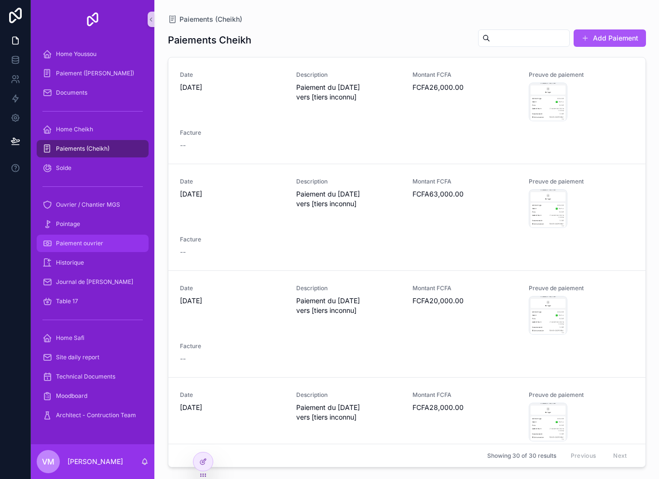
click at [49, 243] on icon "scrollable content" at bounding box center [47, 243] width 10 height 10
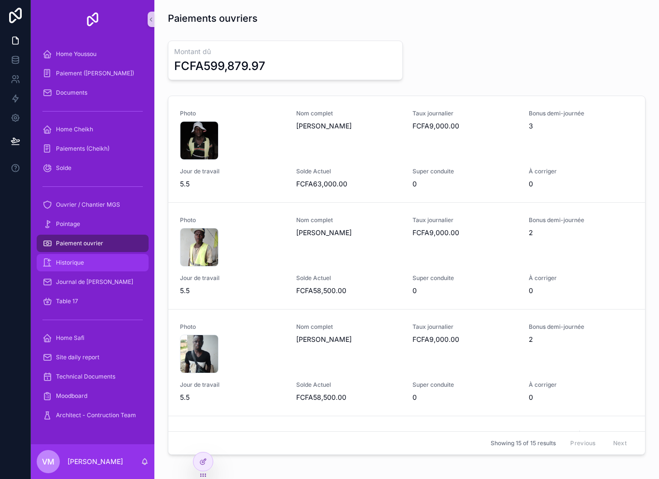
click at [71, 265] on span "Historique" at bounding box center [70, 263] width 28 height 8
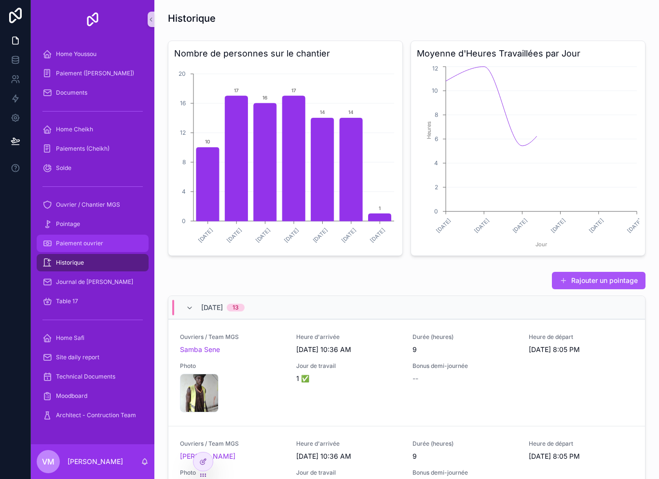
click at [76, 244] on span "Paiement ouvrier" at bounding box center [79, 243] width 47 height 8
